Goal: Information Seeking & Learning: Check status

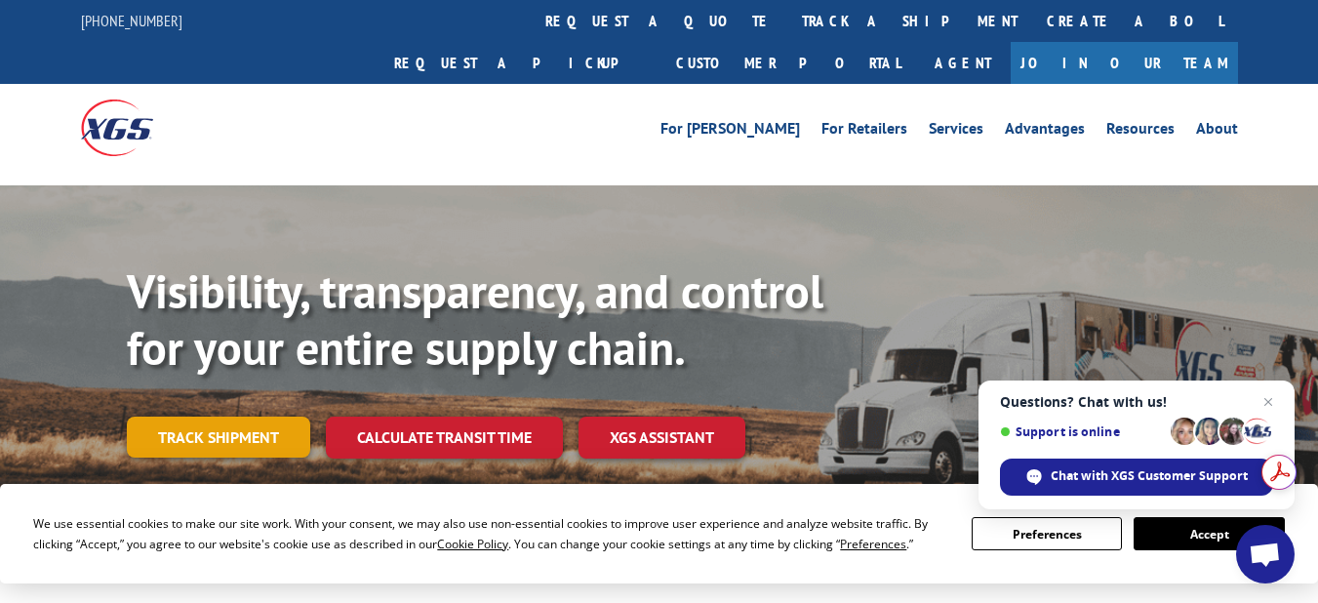
click at [243, 417] on link "Track shipment" at bounding box center [218, 437] width 183 height 41
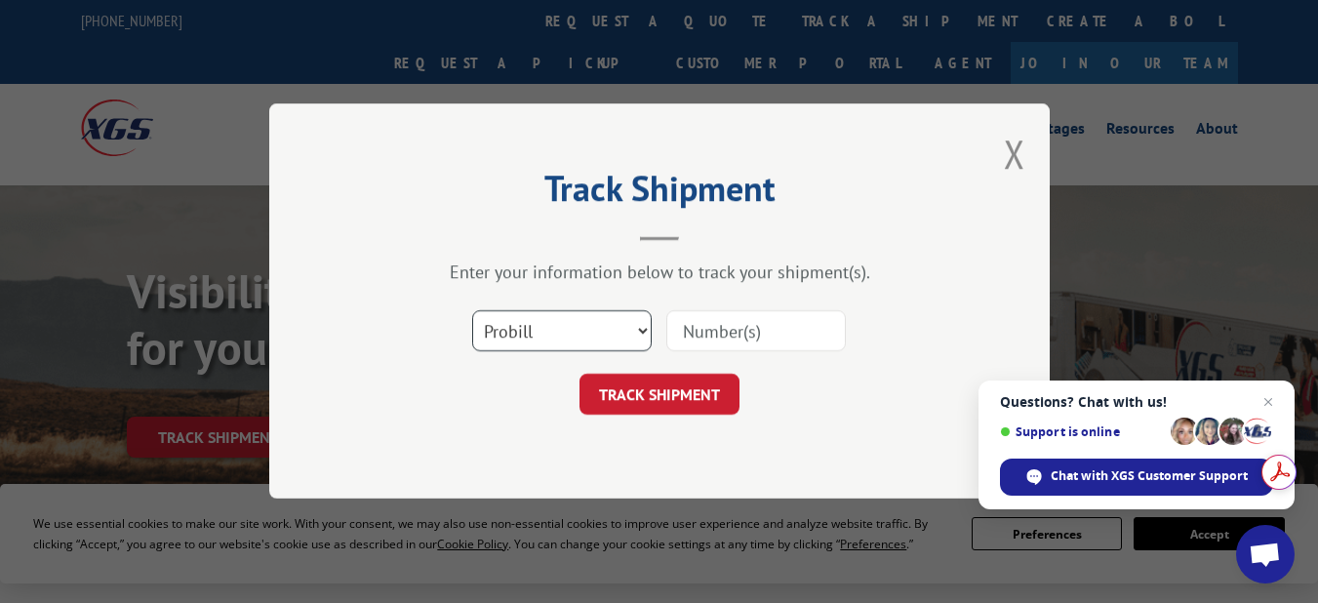
click at [539, 329] on select "Select category... Probill BOL PO" at bounding box center [562, 331] width 180 height 41
select select "bol"
click at [472, 311] on select "Select category... Probill BOL PO" at bounding box center [562, 331] width 180 height 41
click at [715, 329] on input at bounding box center [757, 331] width 180 height 41
paste input "265694"
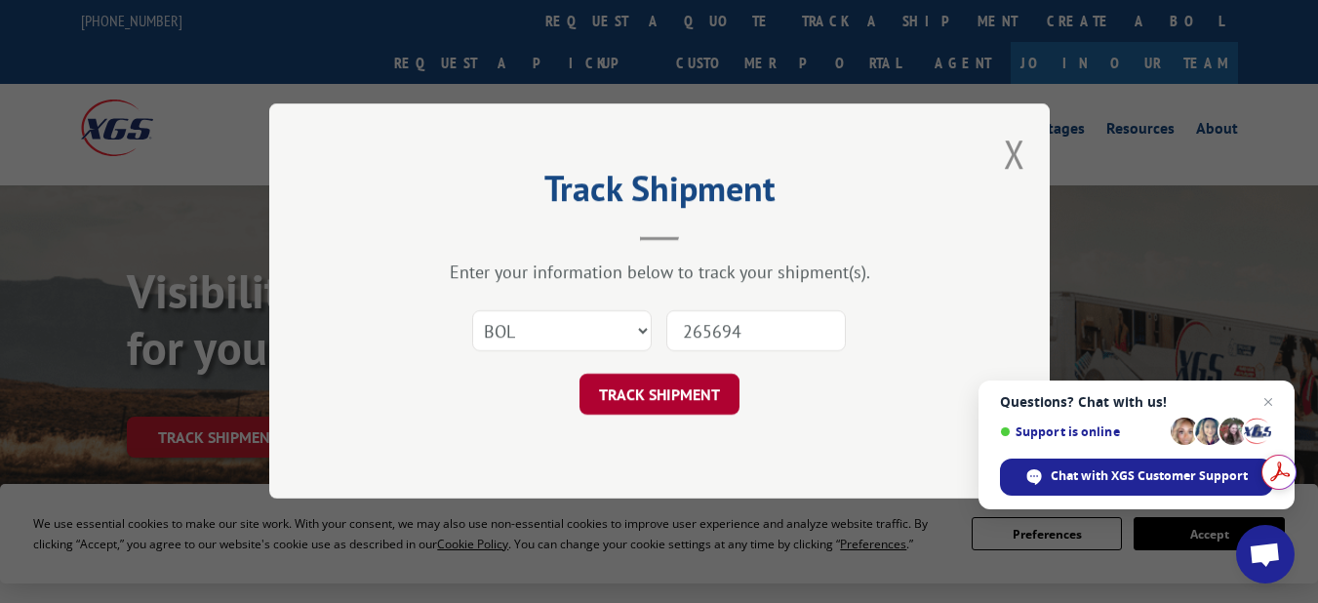
type input "265694"
click at [653, 394] on button "TRACK SHIPMENT" at bounding box center [660, 395] width 160 height 41
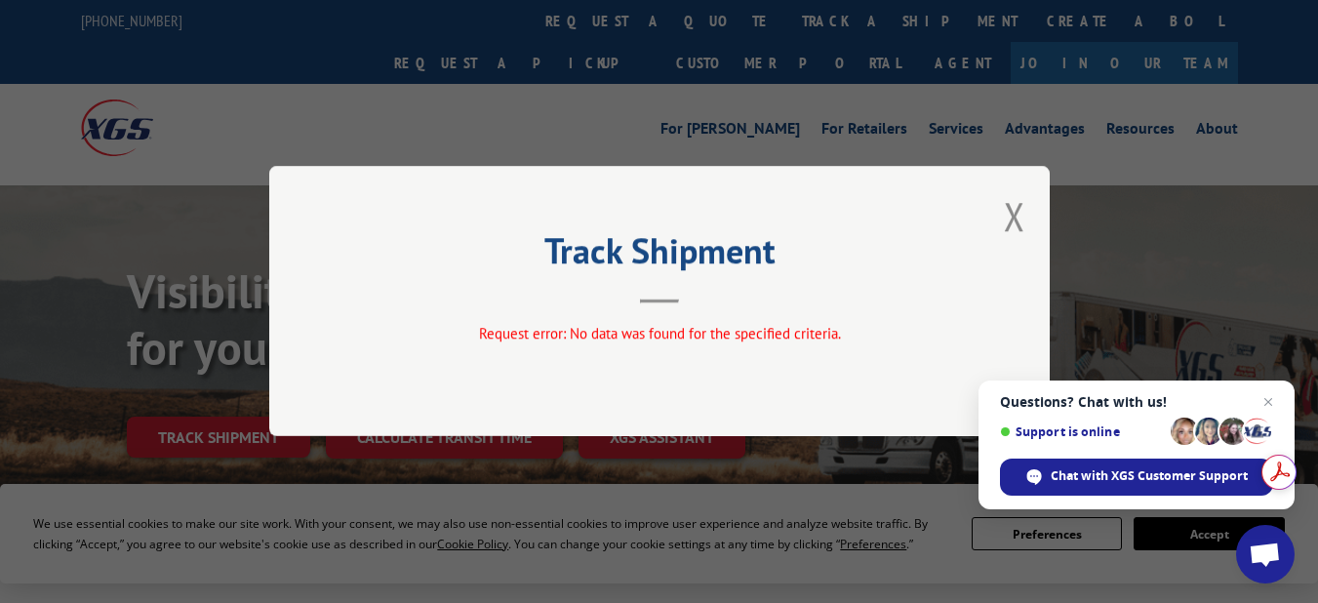
click at [1026, 214] on div "Track Shipment Request error: No data was found for the specified criteria." at bounding box center [659, 301] width 781 height 270
click at [1020, 223] on button "Close modal" at bounding box center [1014, 216] width 21 height 52
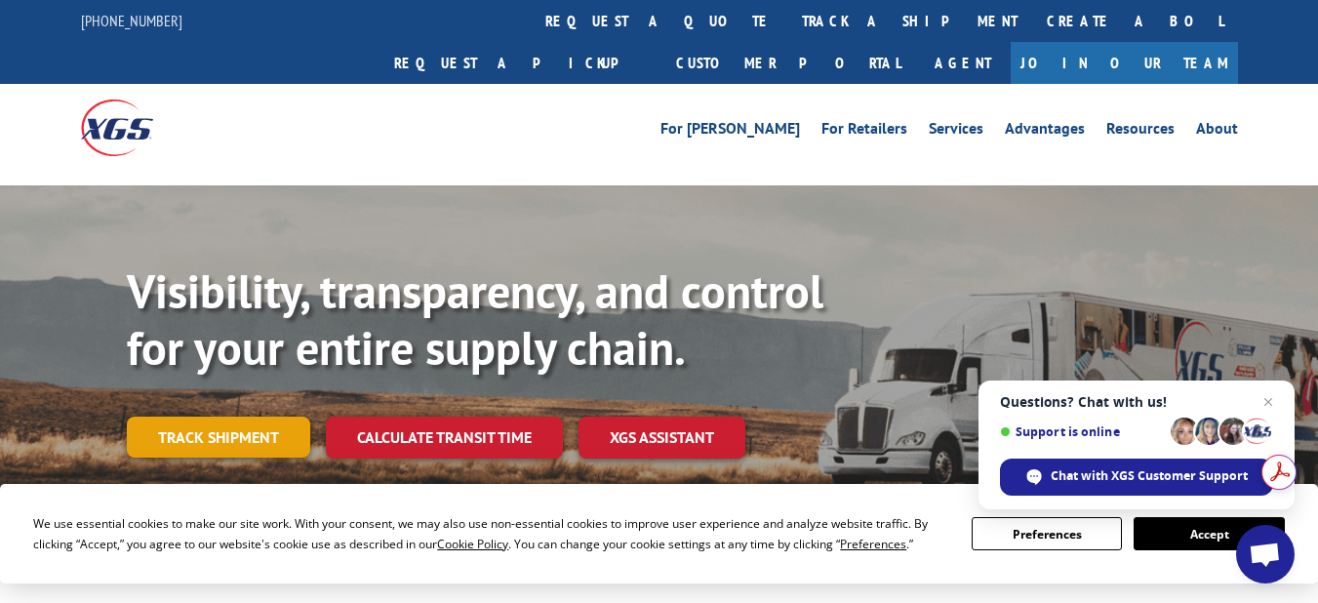
click at [251, 417] on link "Track shipment" at bounding box center [218, 437] width 183 height 41
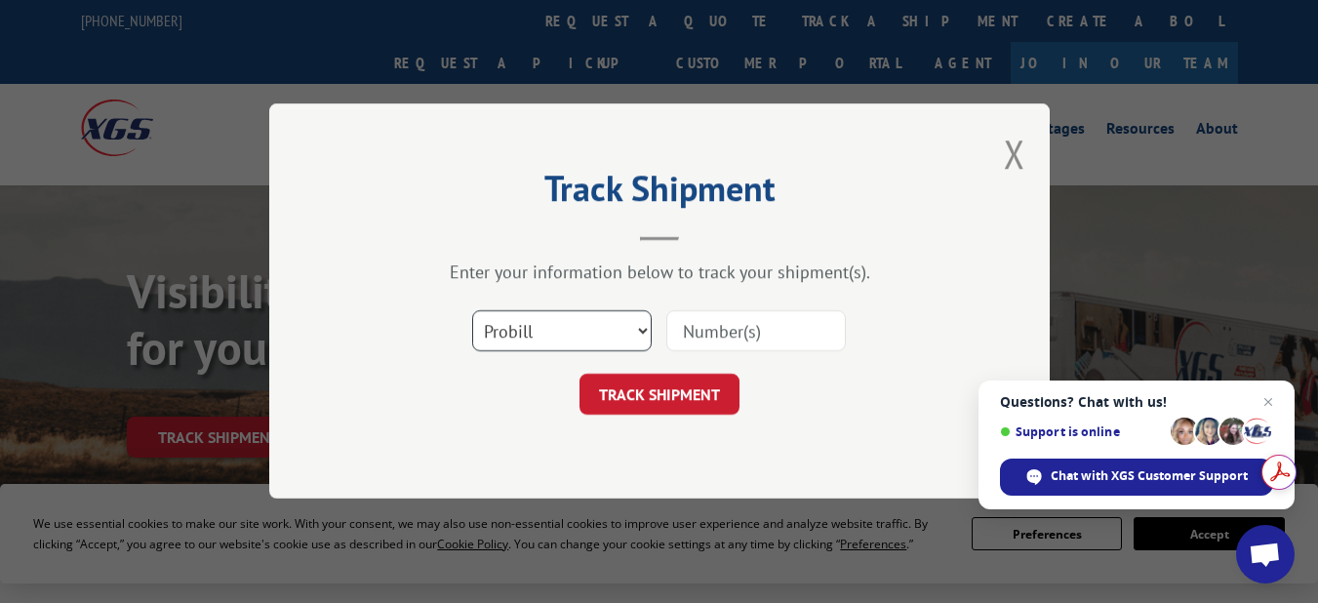
click at [582, 329] on select "Select category... Probill BOL PO" at bounding box center [562, 331] width 180 height 41
select select "bol"
click at [472, 311] on select "Select category... Probill BOL PO" at bounding box center [562, 331] width 180 height 41
click at [691, 333] on input at bounding box center [757, 331] width 180 height 41
paste input "265694"
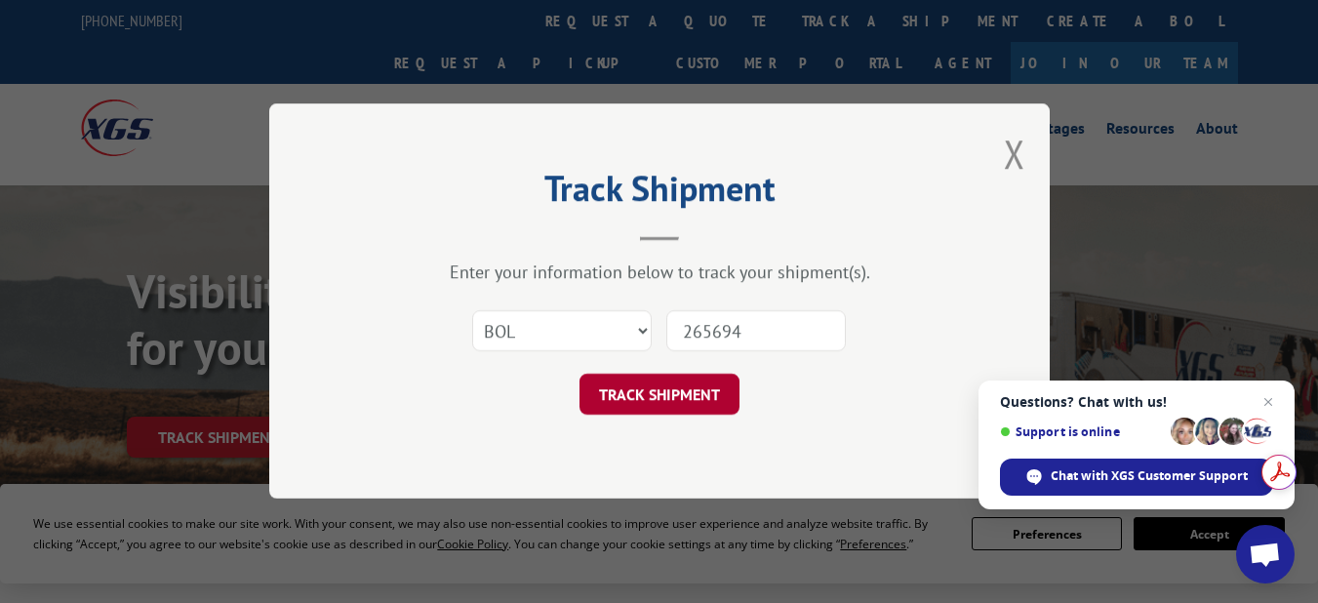
type input "265694"
click at [691, 399] on button "TRACK SHIPMENT" at bounding box center [660, 395] width 160 height 41
